Goal: Task Accomplishment & Management: Use online tool/utility

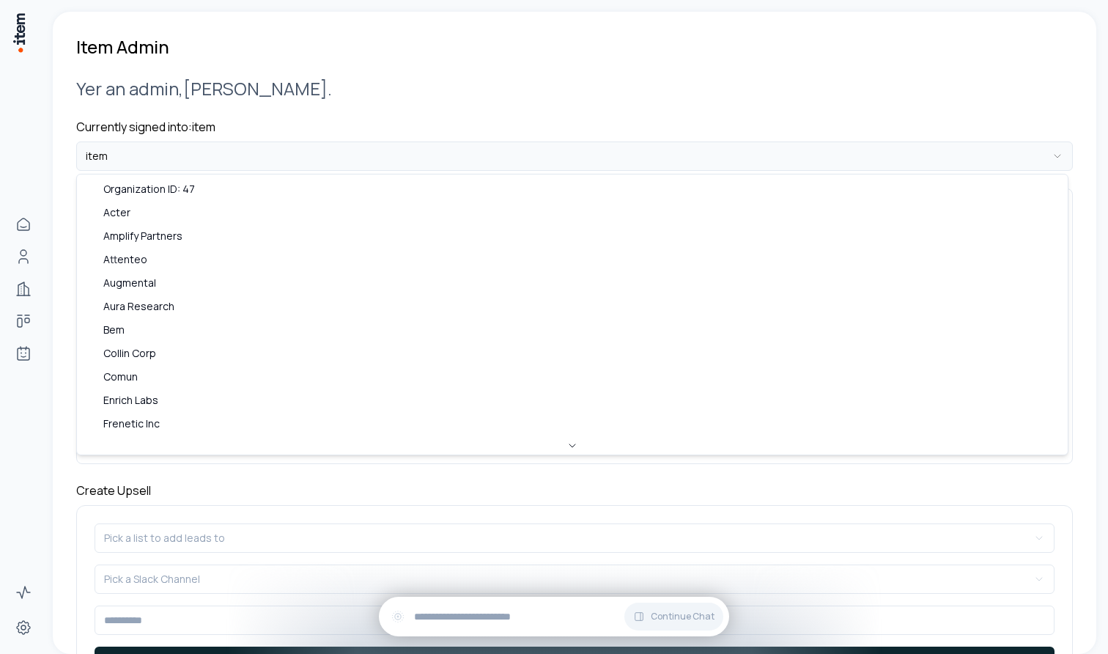
click at [121, 150] on html "**********" at bounding box center [554, 327] width 1108 height 654
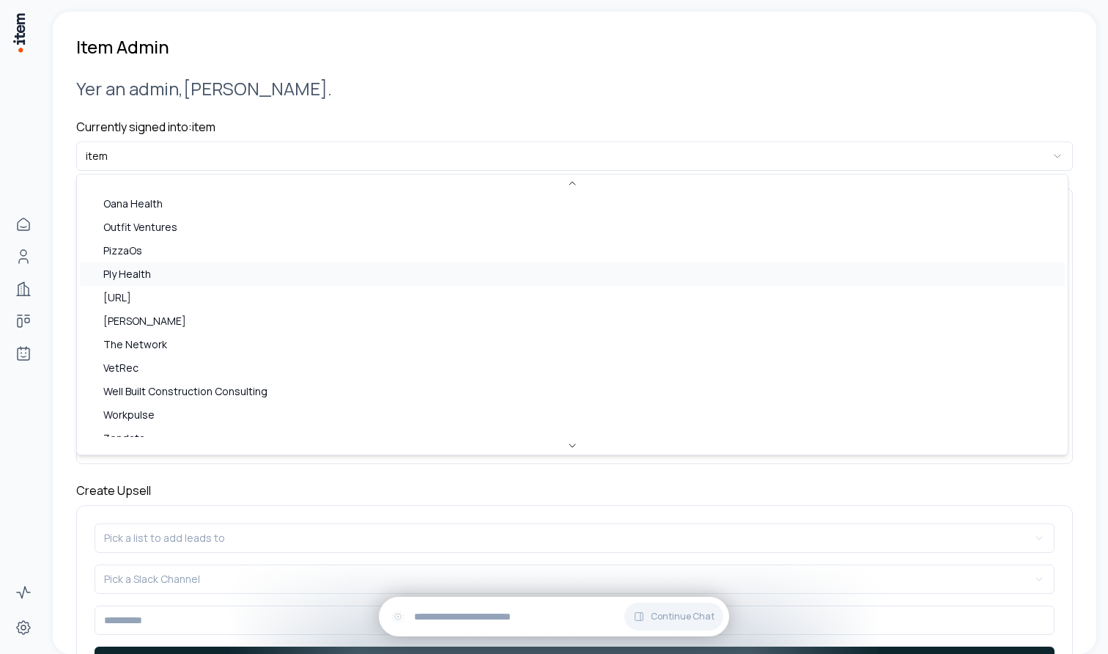
scroll to position [56, 0]
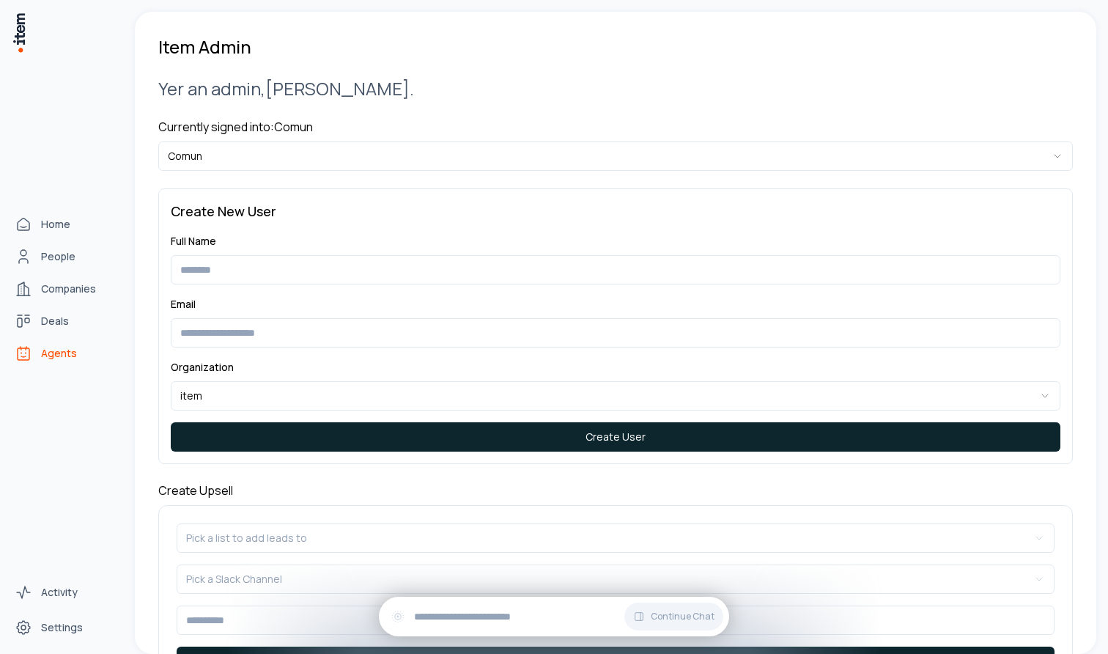
click at [24, 356] on icon "Agents" at bounding box center [24, 354] width 18 height 18
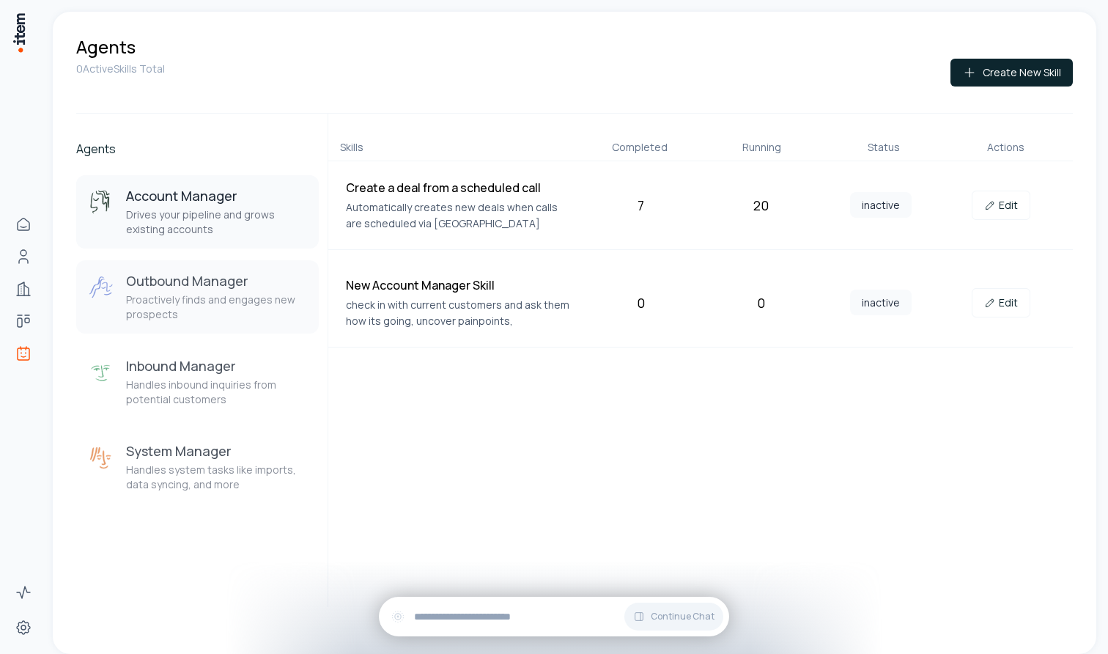
click at [210, 298] on p "Proactively finds and engages new prospects" at bounding box center [216, 306] width 181 height 29
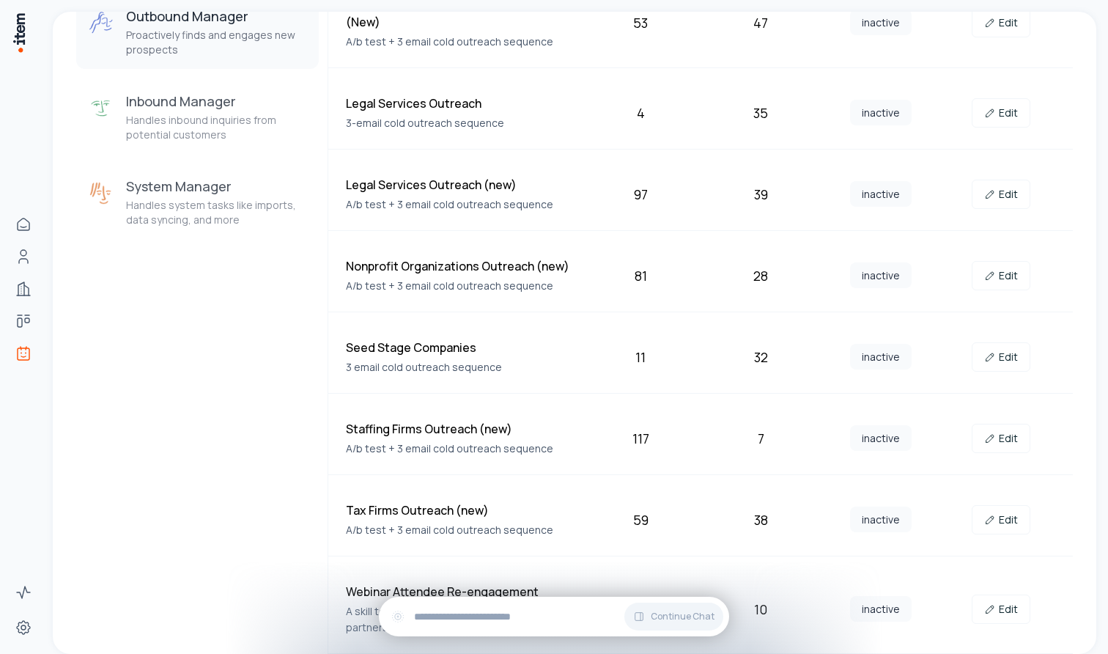
scroll to position [265, 0]
click at [993, 607] on link "Edit" at bounding box center [1001, 608] width 59 height 29
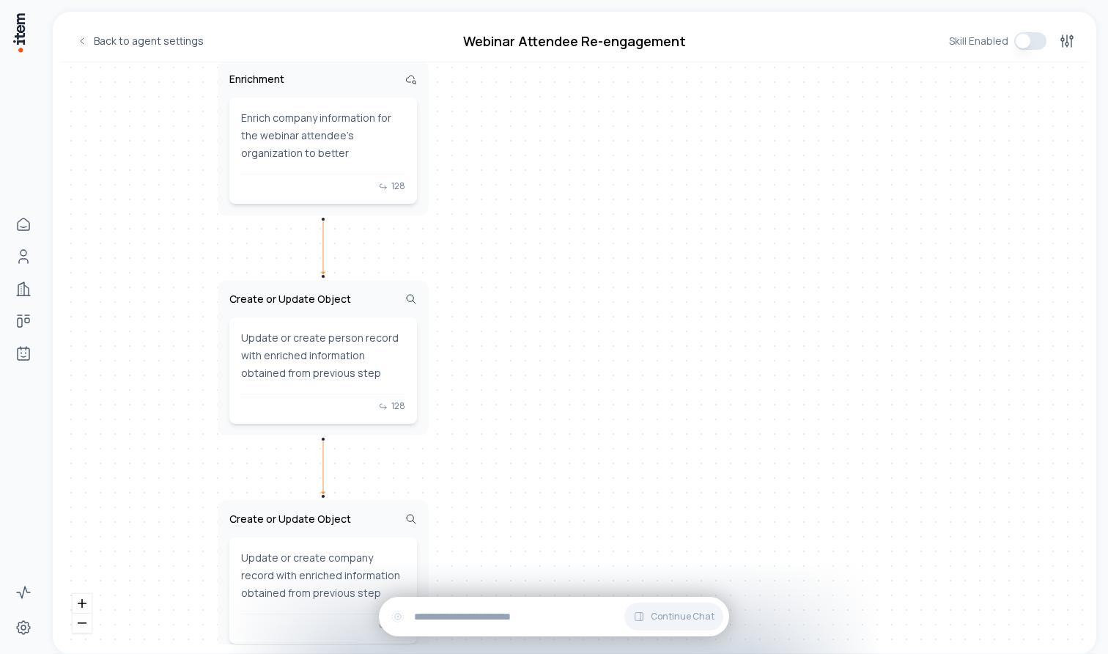
drag, startPoint x: 463, startPoint y: 491, endPoint x: 479, endPoint y: 232, distance: 259.2
click at [479, 232] on div "Enrichment Enrich person information for the webinar attendee to personalize fo…" at bounding box center [575, 353] width 1026 height 582
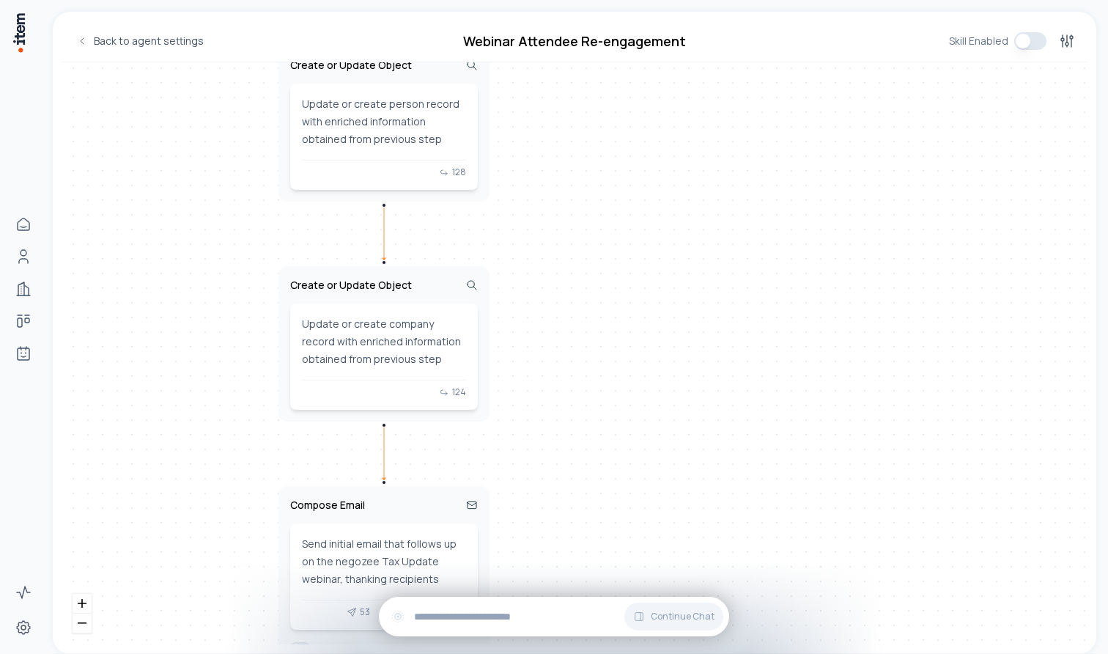
drag, startPoint x: 504, startPoint y: 445, endPoint x: 565, endPoint y: 211, distance: 241.6
click at [565, 211] on div "Enrichment Enrich person information for the webinar attendee to personalize fo…" at bounding box center [575, 353] width 1026 height 582
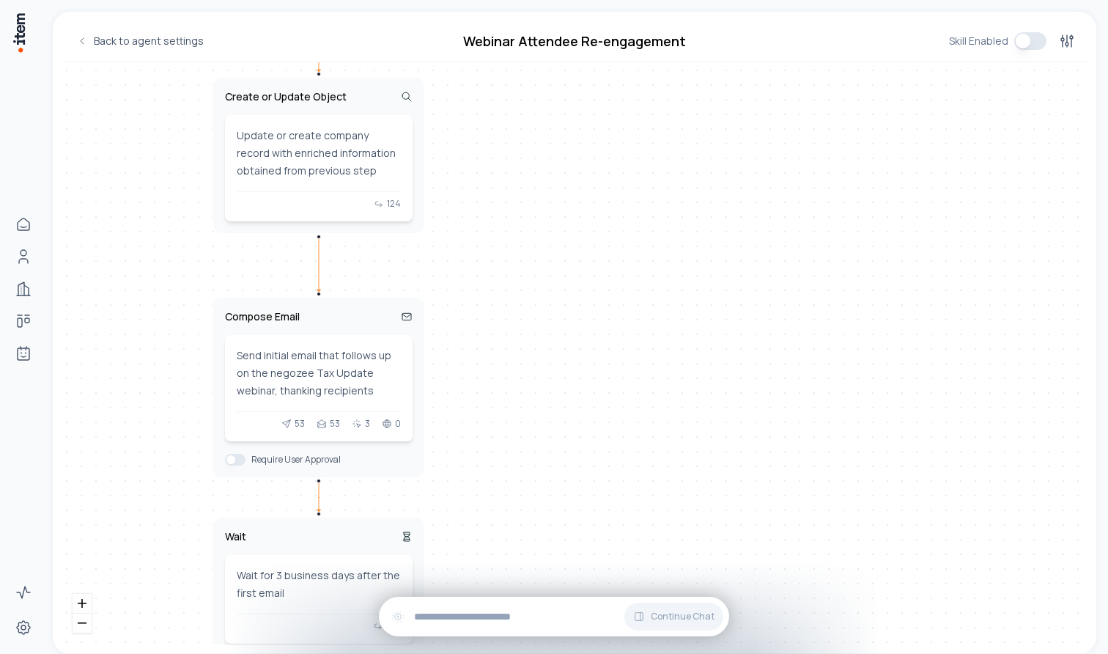
drag, startPoint x: 587, startPoint y: 389, endPoint x: 522, endPoint y: 201, distance: 199.4
click at [522, 201] on div "Enrichment Enrich person information for the webinar attendee to personalize fo…" at bounding box center [575, 353] width 1026 height 582
click at [326, 358] on div "Send initial email that follows up on the negozee Tax Update webinar, thanking …" at bounding box center [319, 373] width 164 height 53
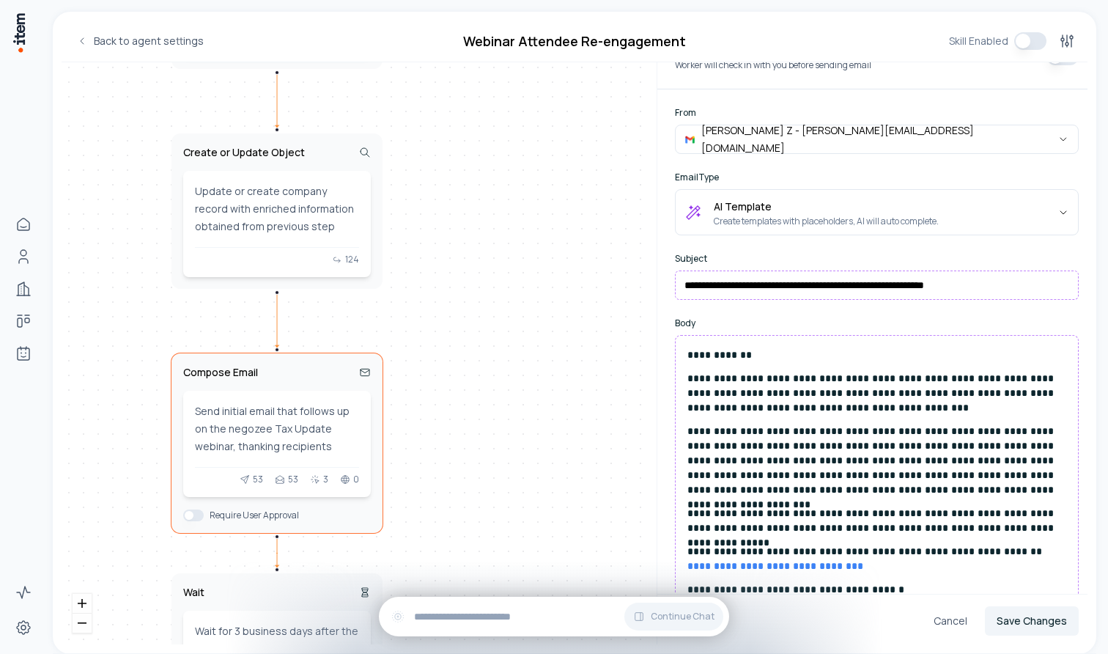
scroll to position [289, 0]
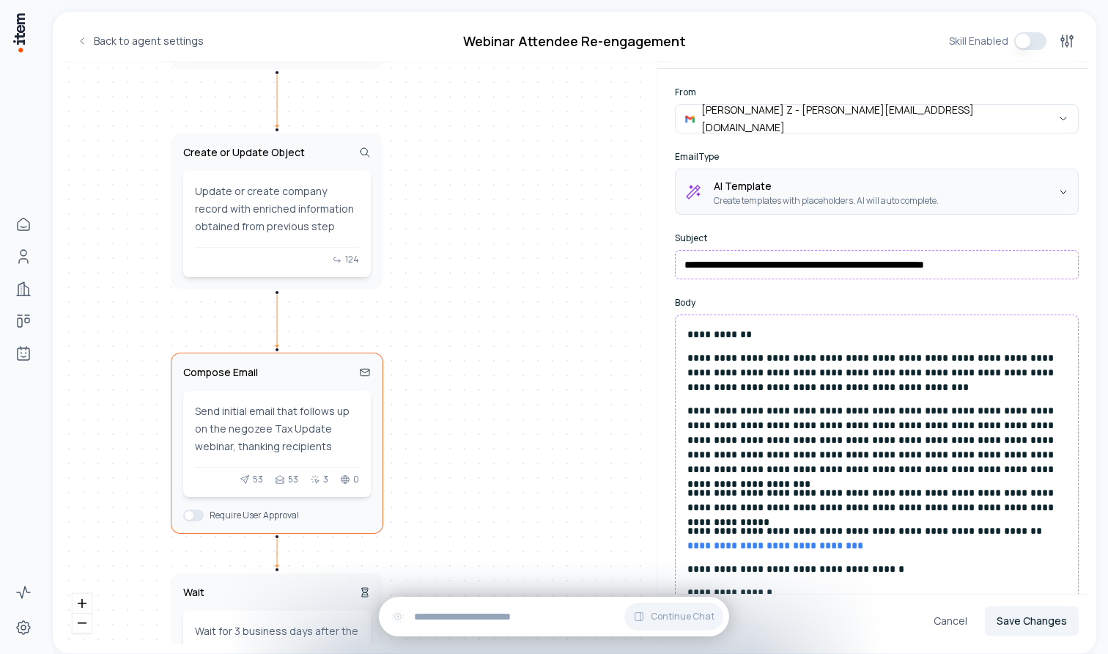
click at [787, 194] on html "Home People Companies Deals Agents Activity Settings Back to agent settings Web…" at bounding box center [554, 327] width 1108 height 654
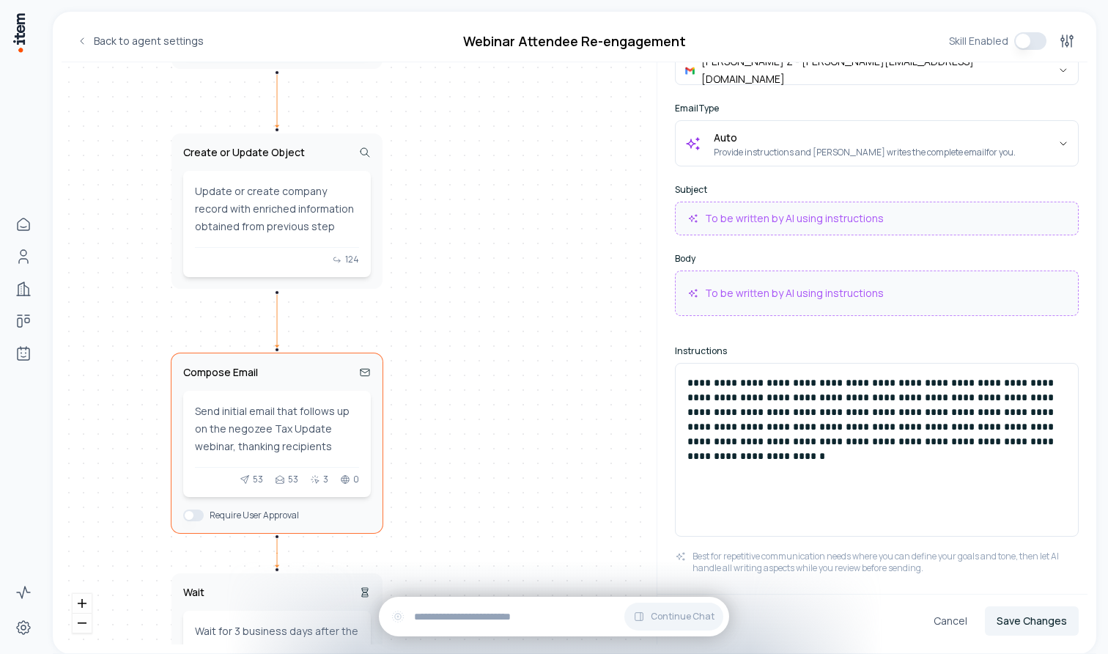
scroll to position [337, 0]
click at [886, 420] on p "**********" at bounding box center [877, 411] width 379 height 73
click at [925, 383] on p "**********" at bounding box center [877, 411] width 379 height 73
click at [883, 383] on p "**********" at bounding box center [877, 411] width 379 height 73
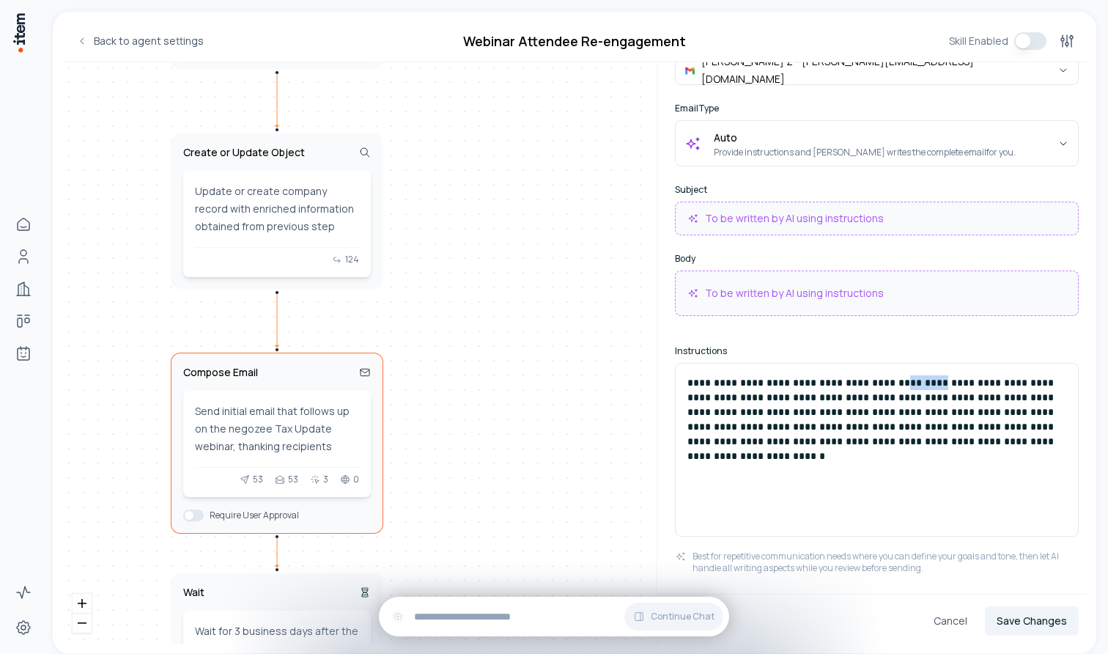
click at [883, 383] on p "**********" at bounding box center [877, 411] width 379 height 73
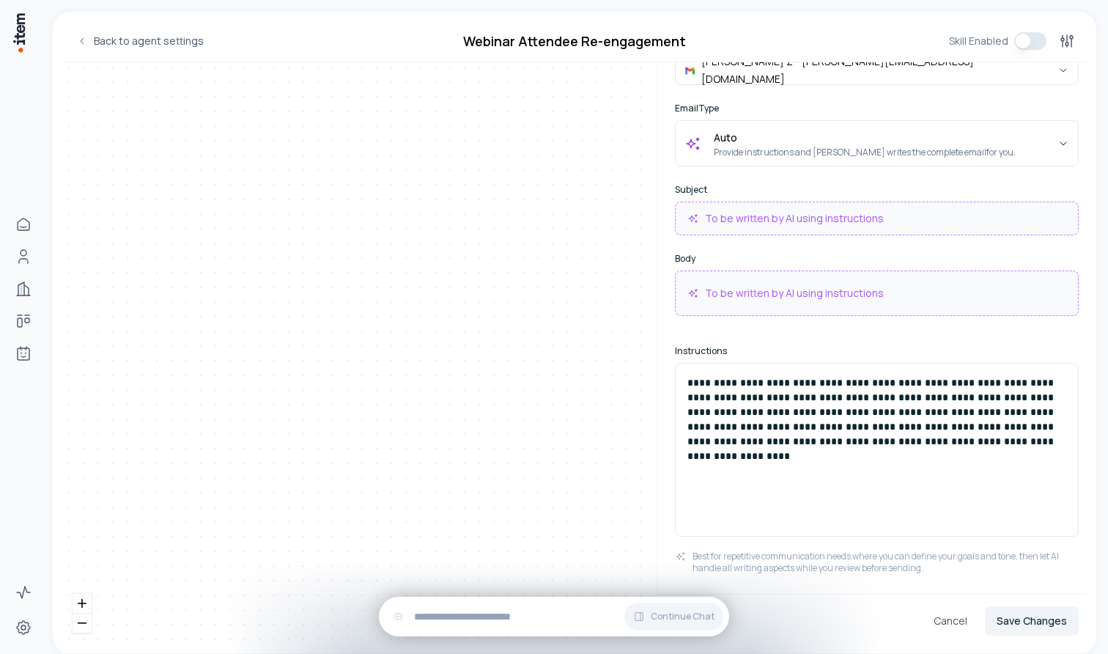
click at [917, 384] on p "**********" at bounding box center [877, 411] width 379 height 73
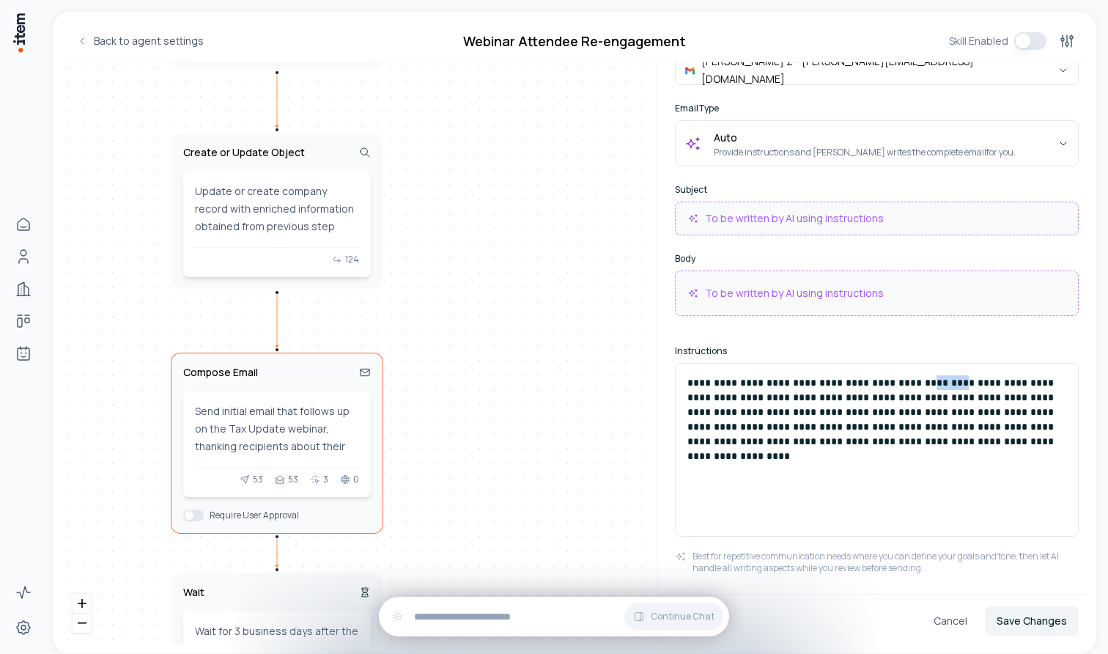
click at [917, 384] on p "**********" at bounding box center [877, 411] width 379 height 73
click at [745, 402] on p "**********" at bounding box center [877, 411] width 379 height 73
click at [920, 398] on p "**********" at bounding box center [877, 411] width 379 height 73
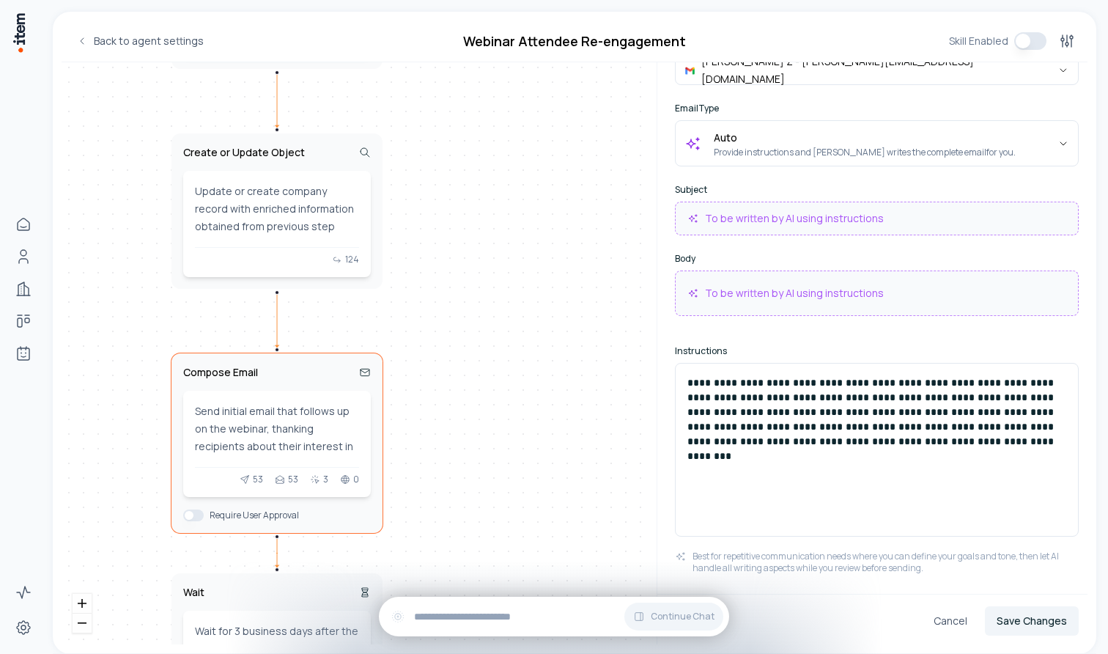
click at [422, 434] on div "Enrichment Enrich person information for the webinar attendee to personalize fo…" at bounding box center [355, 353] width 586 height 582
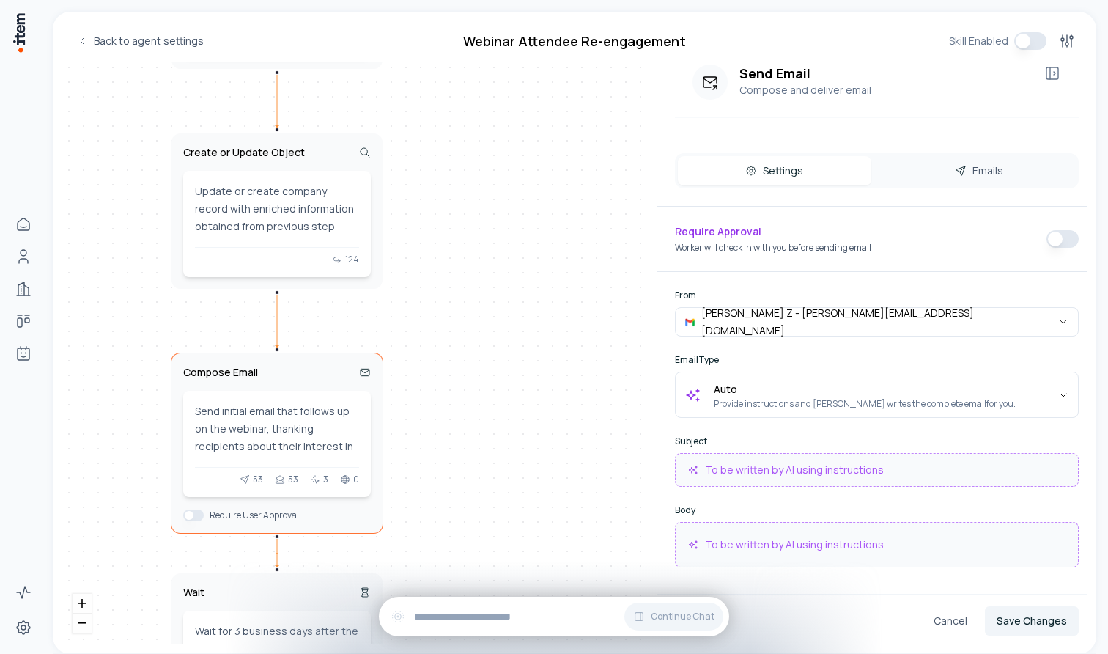
scroll to position [67, 0]
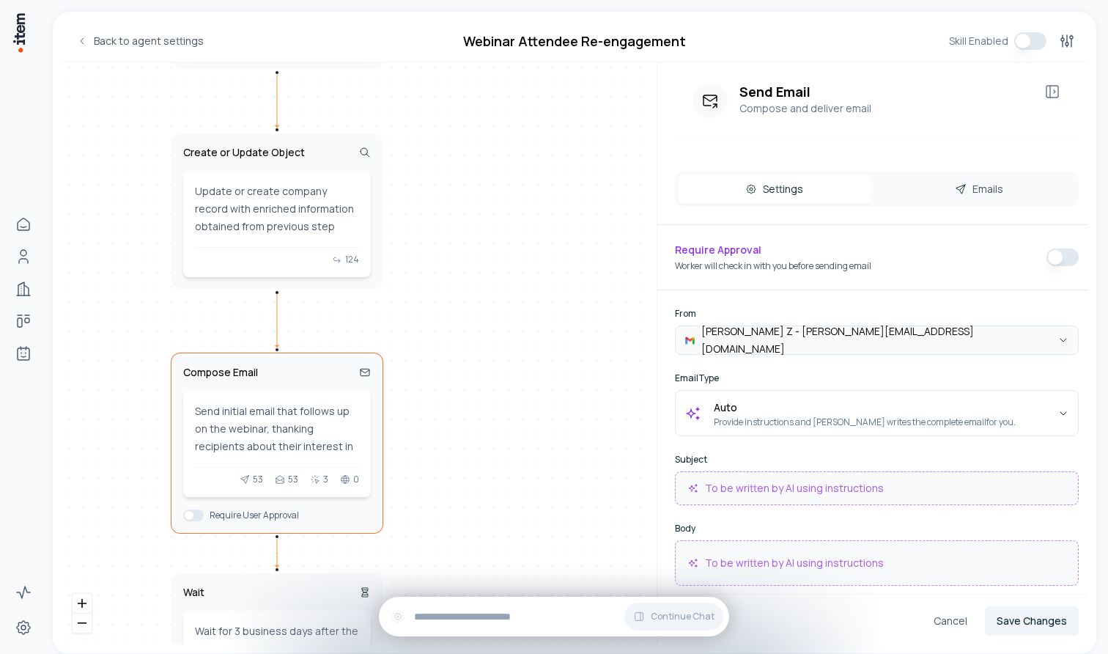
click at [1067, 340] on html "Home People Companies Deals Agents Activity Settings Back to agent settings Web…" at bounding box center [554, 327] width 1108 height 654
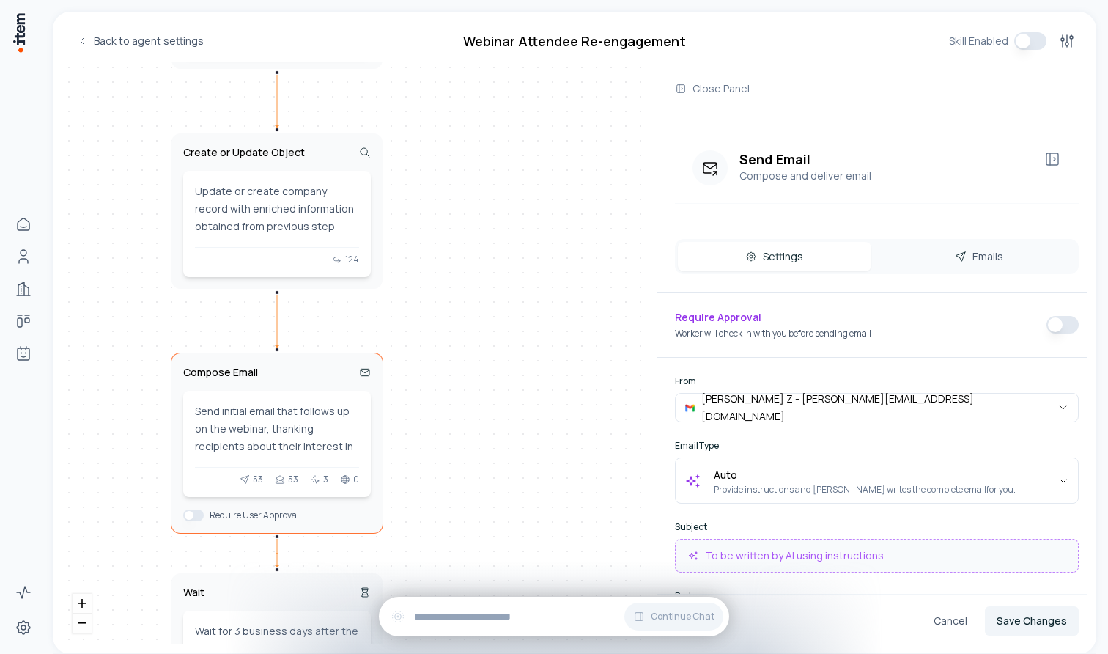
scroll to position [0, 0]
click at [491, 155] on div "Enrichment Enrich person information for the webinar attendee to personalize fo…" at bounding box center [355, 353] width 586 height 582
click at [681, 84] on icon at bounding box center [681, 89] width 12 height 12
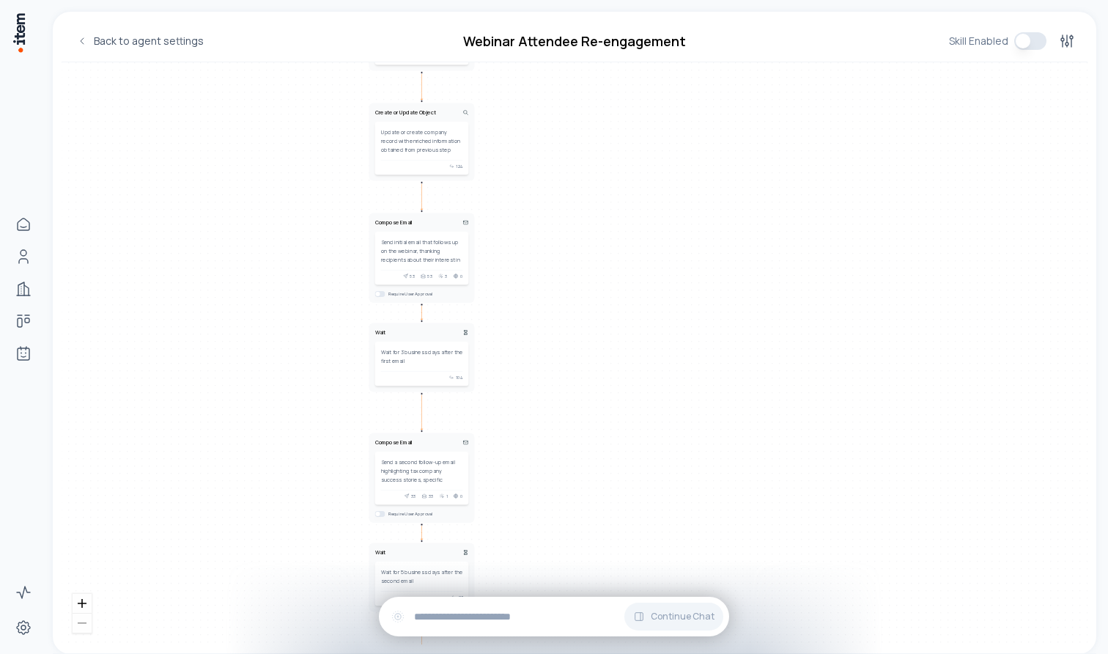
drag, startPoint x: 311, startPoint y: 184, endPoint x: 328, endPoint y: 54, distance: 131.6
click at [328, 54] on div "Back to agent settings Webinar Attendee Re-engagement Skill Enabled Enrichment …" at bounding box center [575, 333] width 1026 height 624
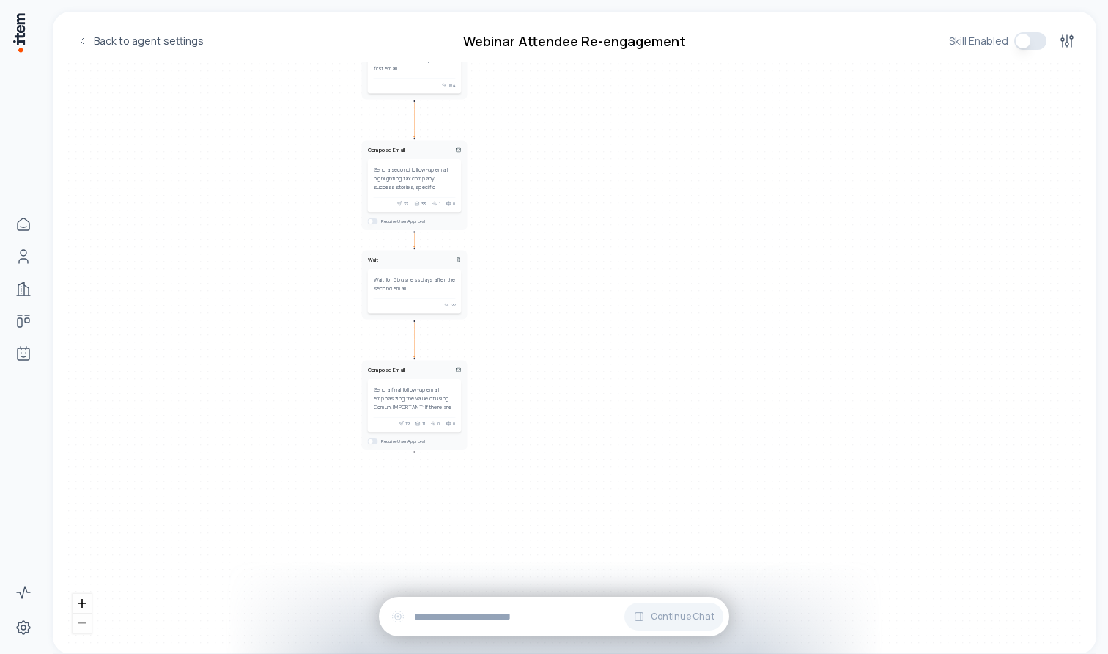
drag, startPoint x: 302, startPoint y: 438, endPoint x: 286, endPoint y: 211, distance: 227.8
click at [286, 211] on div "Enrichment Enrich person information for the webinar attendee to personalize fo…" at bounding box center [575, 353] width 1026 height 582
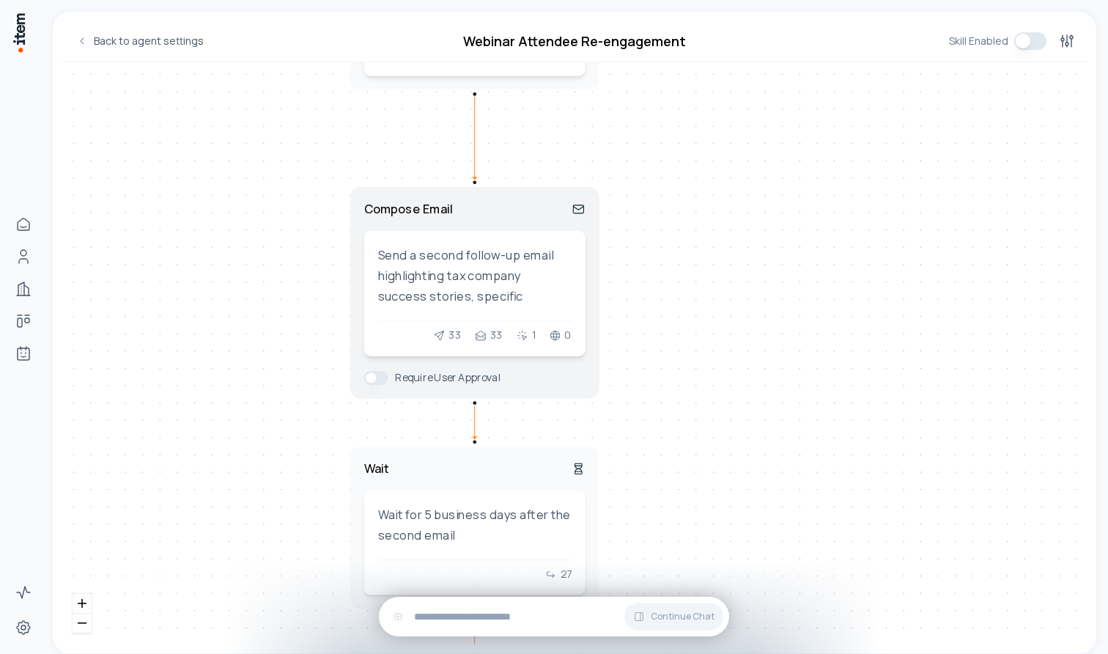
drag, startPoint x: 517, startPoint y: 168, endPoint x: 498, endPoint y: 203, distance: 40.0
click at [498, 203] on div "Compose Email" at bounding box center [474, 209] width 221 height 16
click at [372, 380] on button "button" at bounding box center [376, 377] width 24 height 14
click at [371, 378] on button "button" at bounding box center [376, 377] width 24 height 14
click at [384, 378] on button "button" at bounding box center [376, 377] width 24 height 14
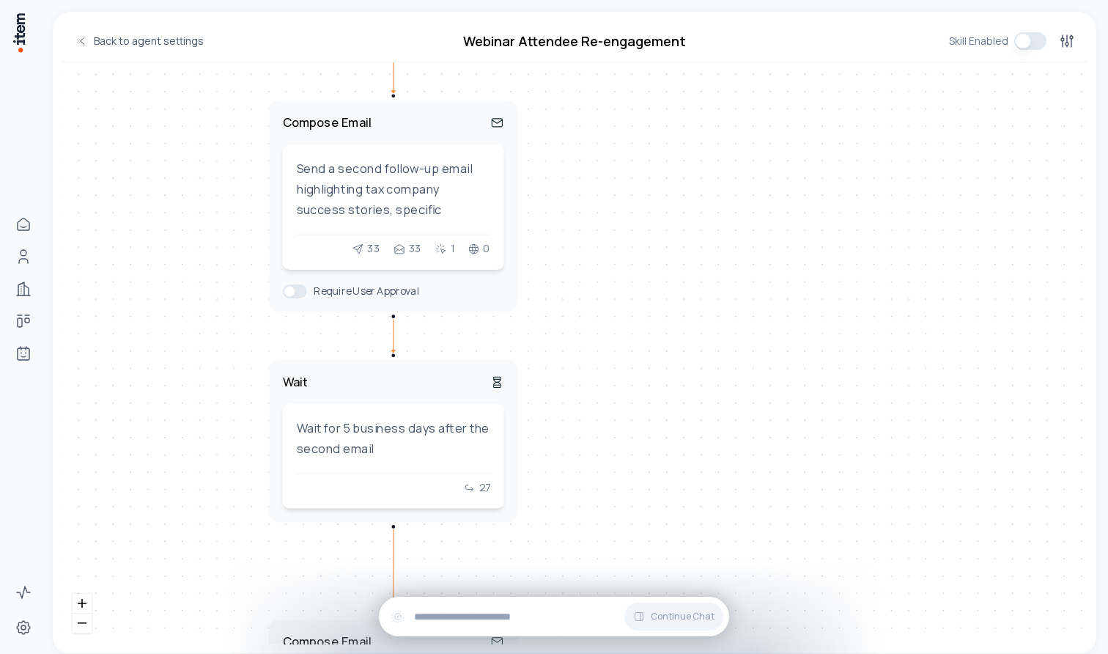
drag, startPoint x: 275, startPoint y: 295, endPoint x: 194, endPoint y: 209, distance: 118.8
click at [194, 209] on div "Enrichment Enrich person information for the webinar attendee to personalize fo…" at bounding box center [575, 353] width 1026 height 582
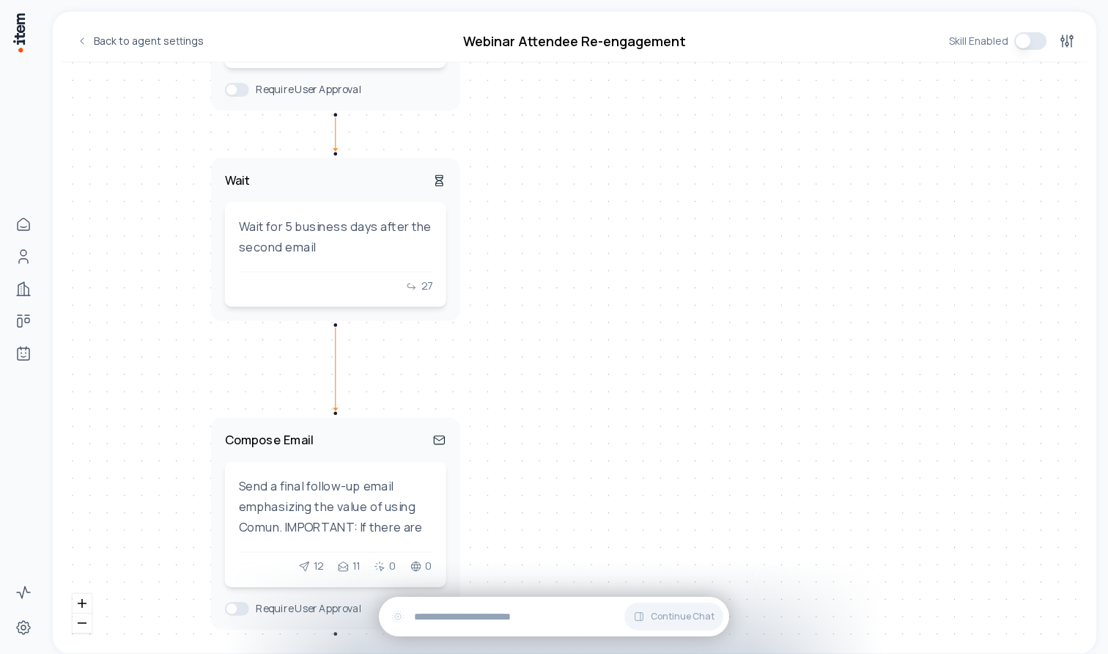
drag, startPoint x: 245, startPoint y: 382, endPoint x: 184, endPoint y: 184, distance: 207.1
click at [185, 183] on div "Enrichment Enrich person information for the webinar attendee to personalize fo…" at bounding box center [575, 353] width 1026 height 582
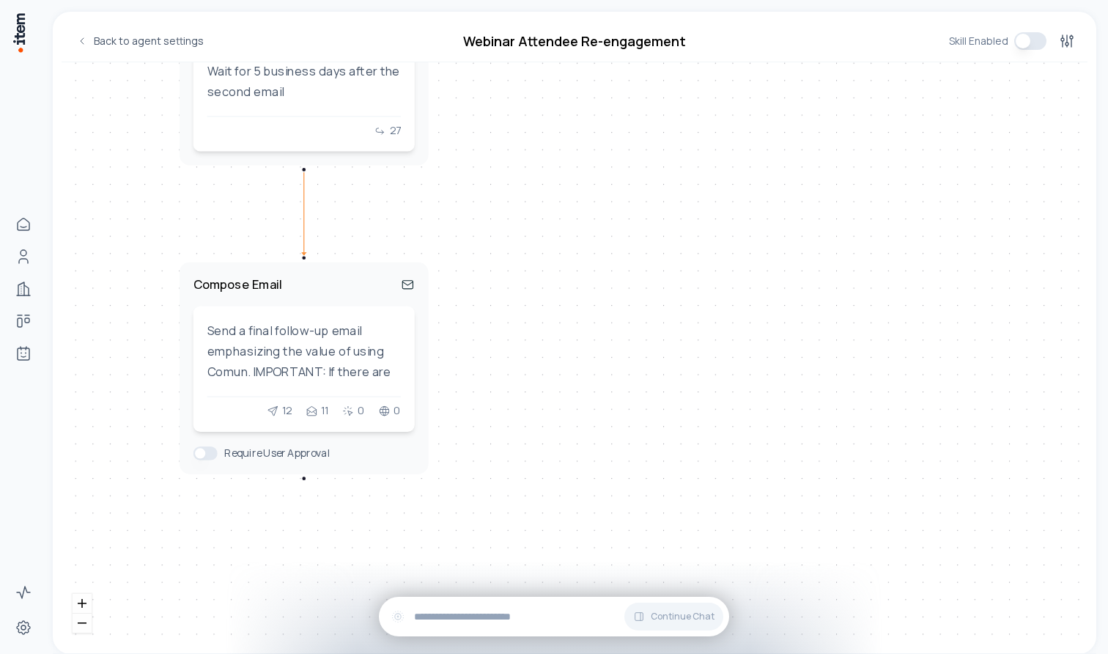
drag, startPoint x: 197, startPoint y: 349, endPoint x: 167, endPoint y: 191, distance: 160.4
click at [167, 191] on div "Enrichment Enrich person information for the webinar attendee to personalize fo…" at bounding box center [575, 353] width 1026 height 582
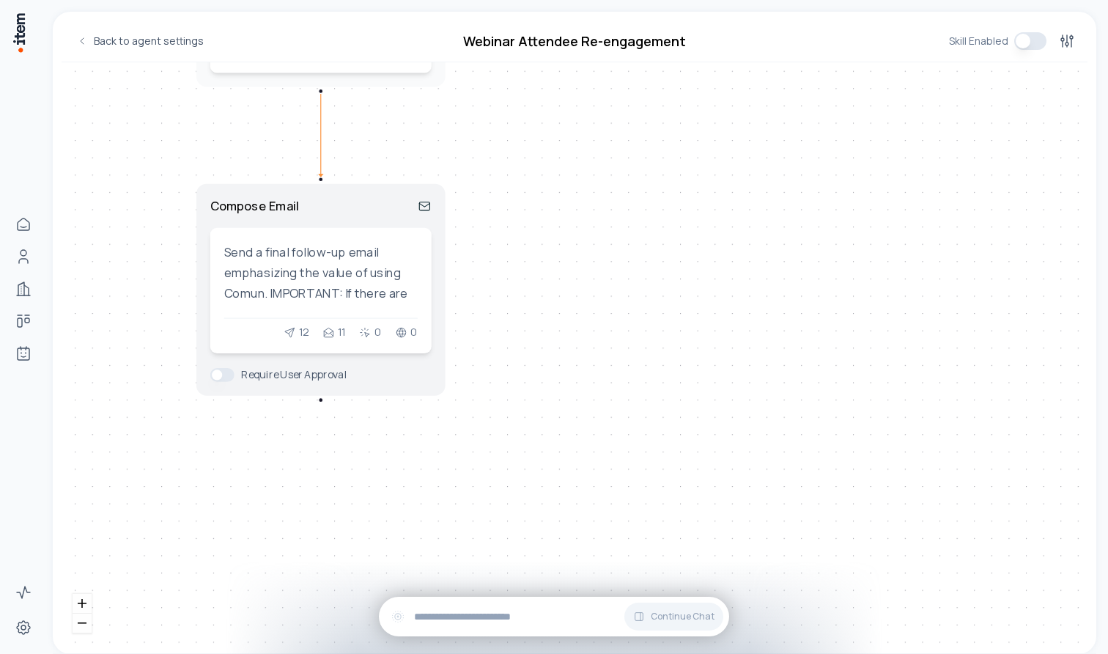
drag, startPoint x: 183, startPoint y: 388, endPoint x: 199, endPoint y: 309, distance: 80.8
click at [199, 309] on div "Compose Email Send a final follow-up email emphasizing the value of using Comun…" at bounding box center [320, 290] width 249 height 212
click at [266, 292] on div "Send a final follow-up email emphasizing the value of using Comun. IMPORTANT: I…" at bounding box center [321, 272] width 194 height 62
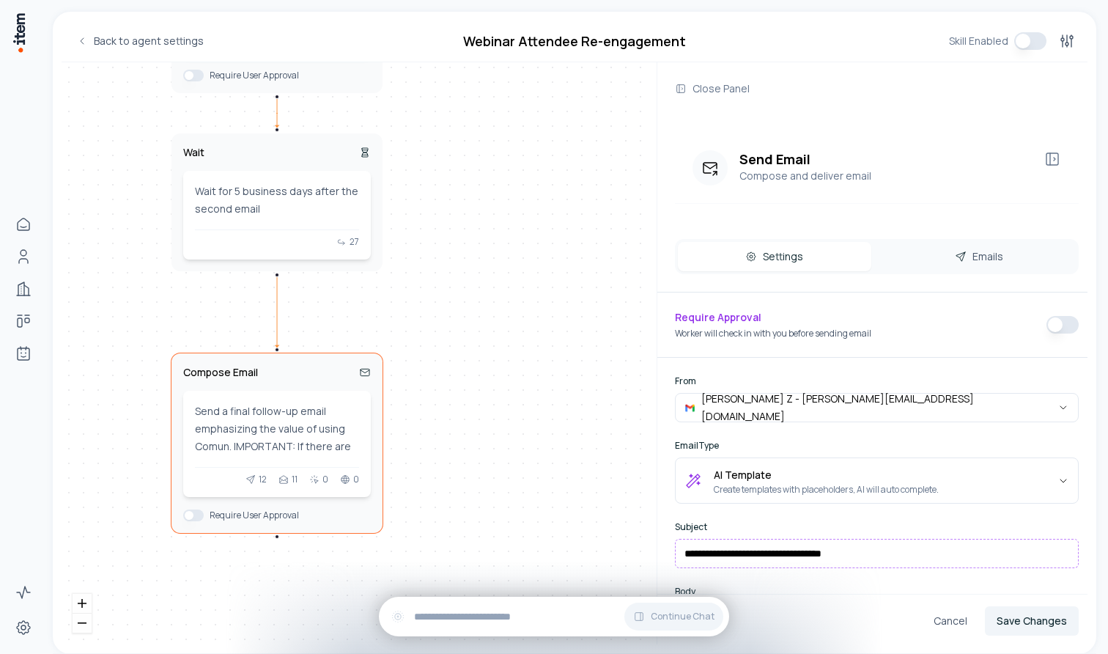
click at [1056, 323] on button "button" at bounding box center [1063, 325] width 32 height 18
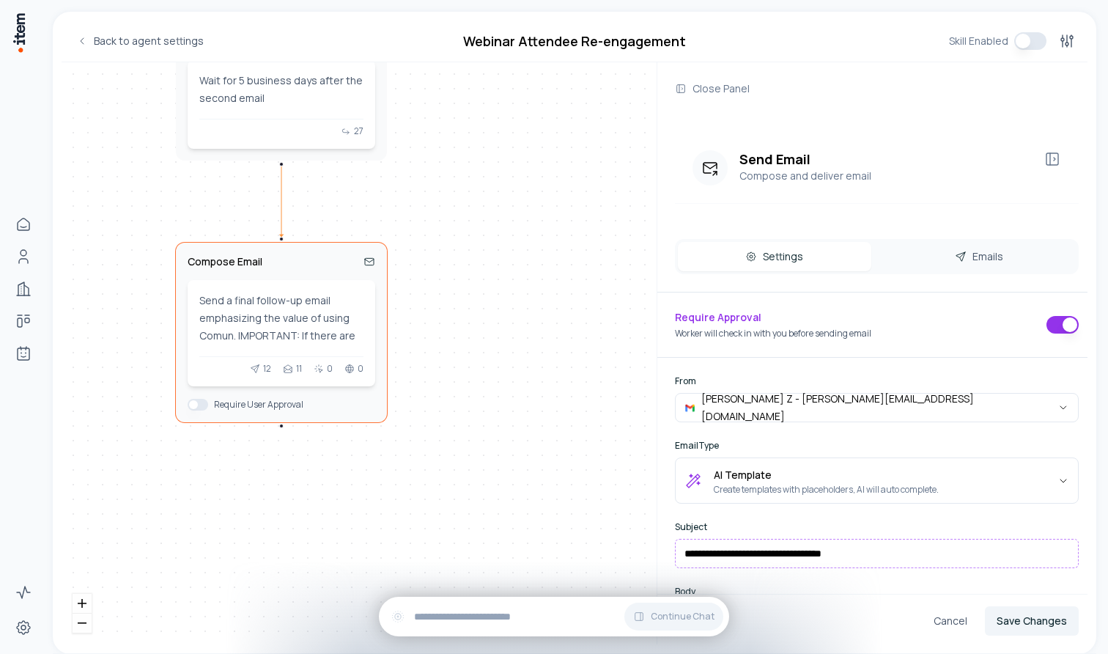
drag, startPoint x: 484, startPoint y: 397, endPoint x: 488, endPoint y: 287, distance: 110.8
click at [488, 287] on div "Enrichment Enrich person information for the webinar attendee to personalize fo…" at bounding box center [355, 353] width 586 height 582
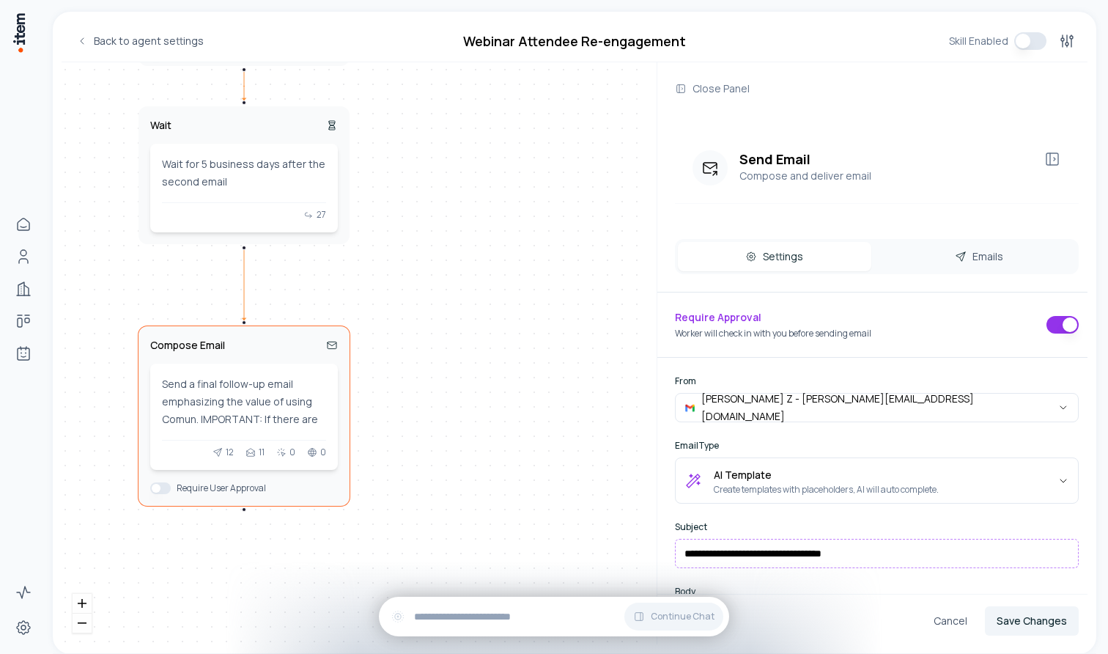
drag, startPoint x: 347, startPoint y: 217, endPoint x: 309, endPoint y: 302, distance: 93.2
click at [309, 302] on div "Enrichment Enrich person information for the webinar attendee to personalize fo…" at bounding box center [355, 353] width 586 height 582
